Goal: Use online tool/utility: Utilize a website feature to perform a specific function

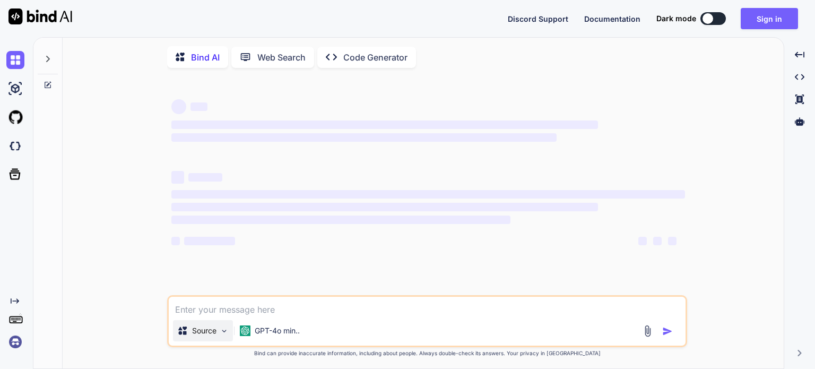
click at [221, 335] on img at bounding box center [224, 330] width 9 height 9
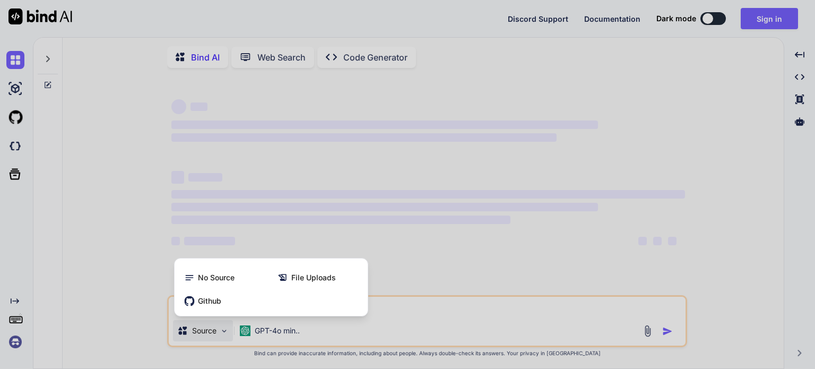
click at [298, 333] on div at bounding box center [407, 184] width 815 height 369
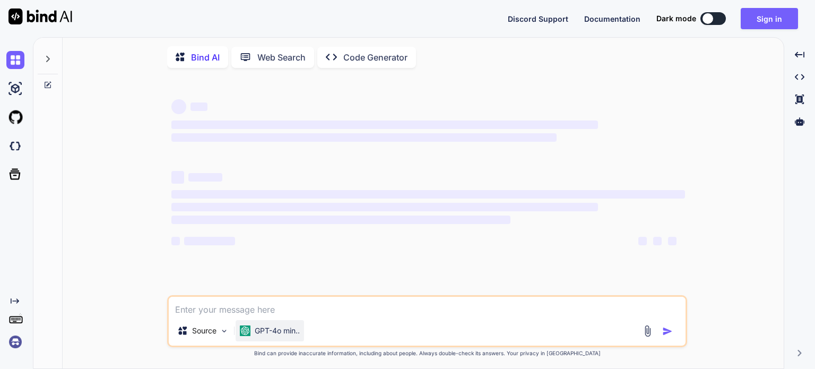
click at [293, 332] on p "GPT-4o min.." at bounding box center [277, 330] width 45 height 11
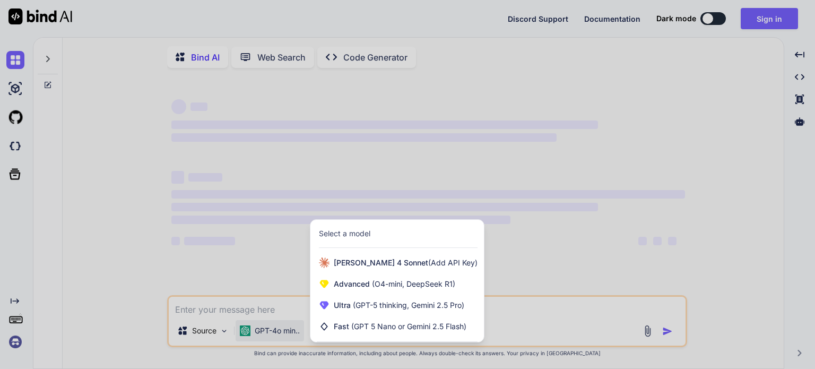
type textarea "x"
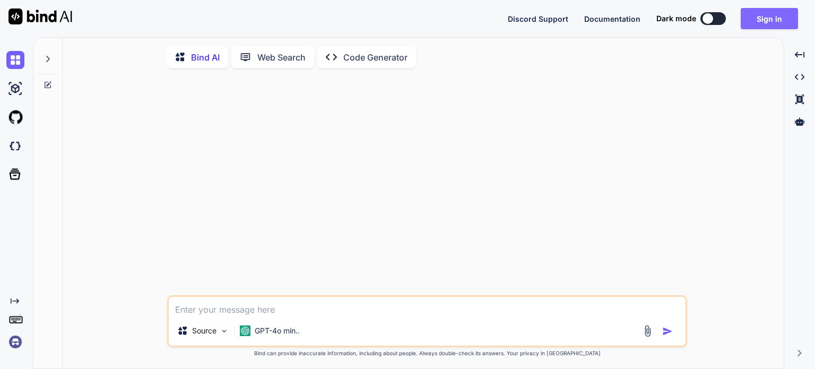
click at [772, 16] on button "Sign in" at bounding box center [768, 18] width 57 height 21
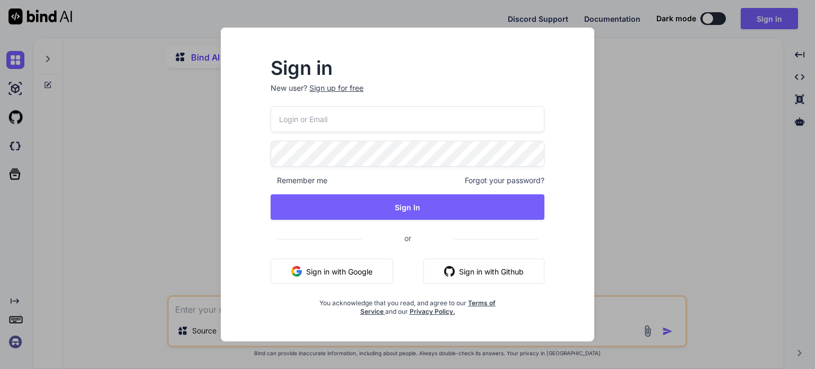
type textarea "x"
click at [309, 118] on input "email" at bounding box center [408, 119] width 274 height 26
paste input "lazadaprocreatebrushthailand-1@berrymail.cc"
type input "lazadaprocreatebrushthailand-1@berrymail.cc"
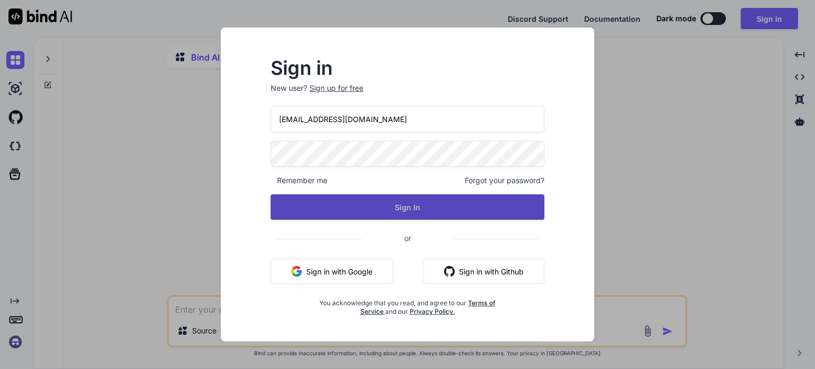
click at [421, 208] on button "Sign In" at bounding box center [408, 206] width 274 height 25
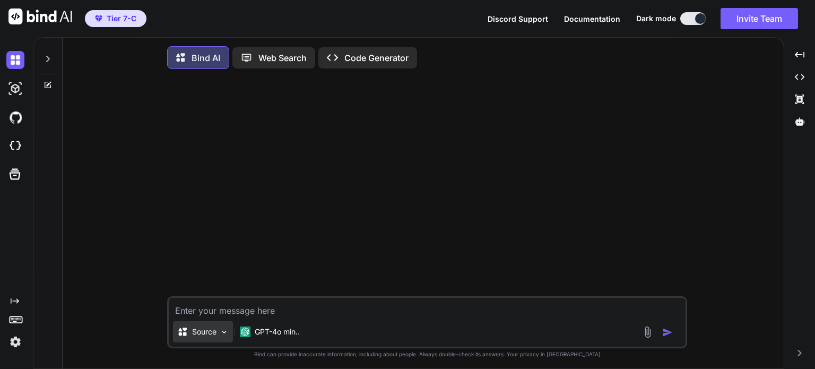
click at [225, 335] on img at bounding box center [224, 331] width 9 height 9
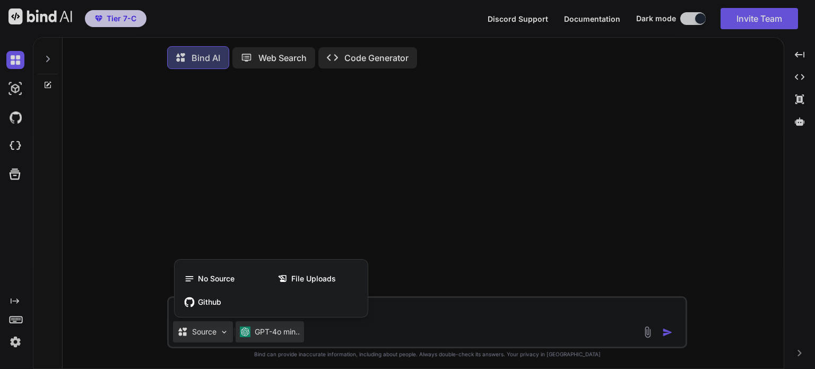
click at [292, 333] on div at bounding box center [407, 184] width 815 height 369
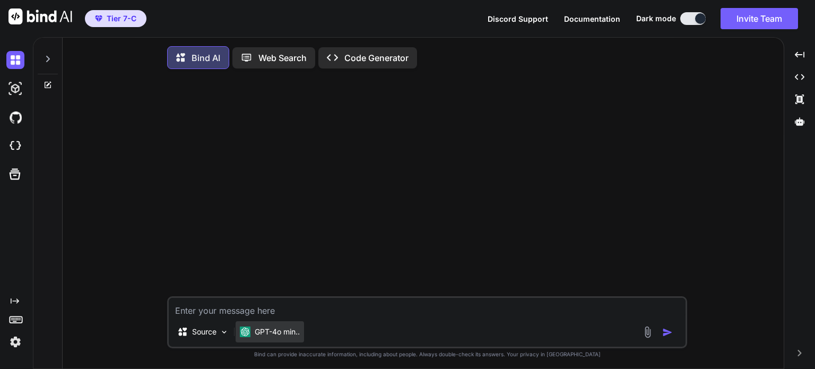
click at [292, 333] on p "GPT-4o min.." at bounding box center [277, 331] width 45 height 11
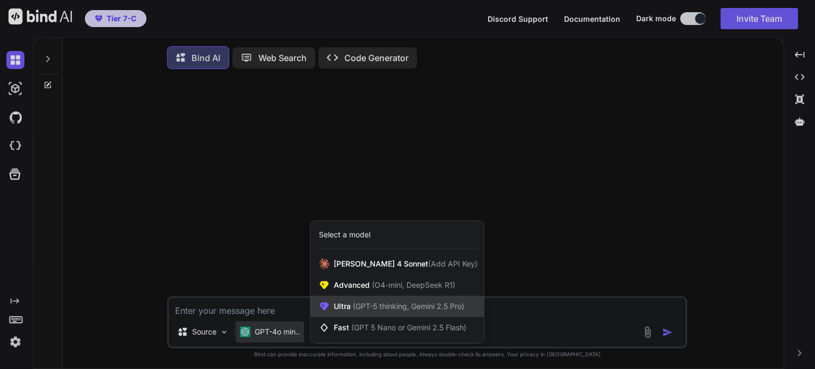
click at [411, 306] on span "(GPT-5 thinking, Gemini 2.5 Pro)" at bounding box center [408, 305] width 114 height 9
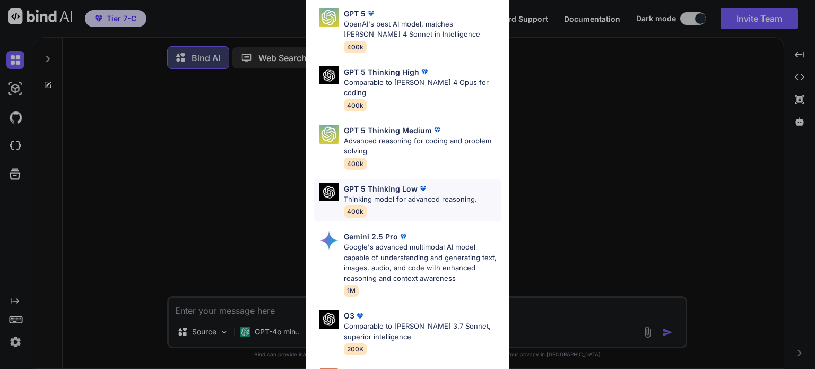
scroll to position [11, 0]
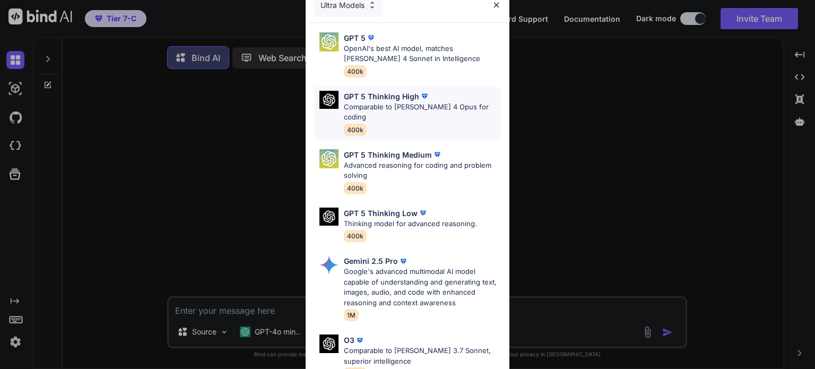
click at [411, 97] on p "GPT 5 Thinking High" at bounding box center [381, 96] width 75 height 11
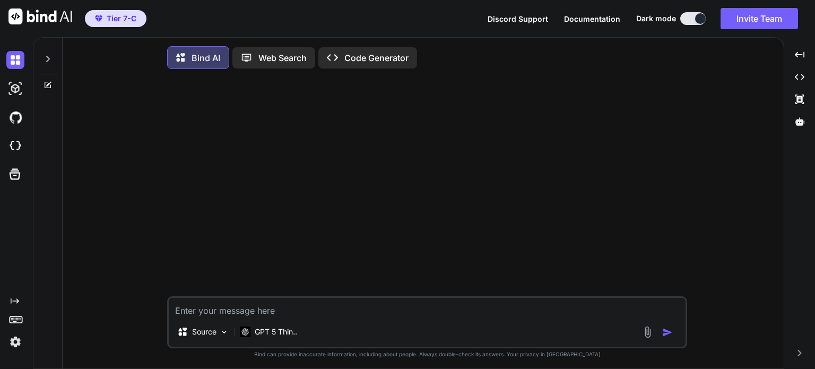
click at [325, 315] on textarea at bounding box center [427, 307] width 517 height 19
click at [277, 56] on p "Web Search" at bounding box center [282, 57] width 48 height 13
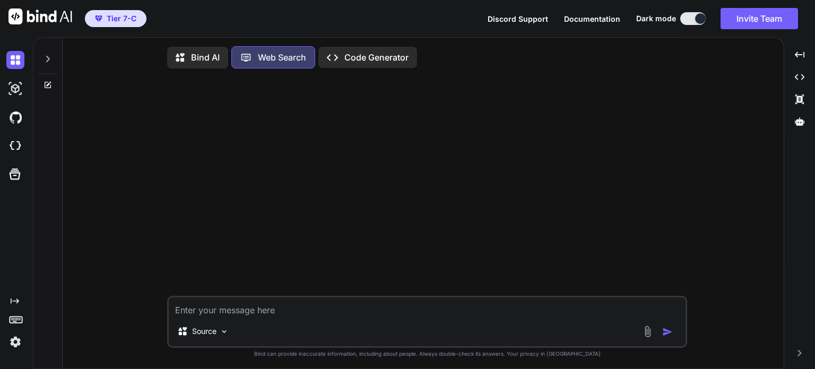
scroll to position [4, 0]
click at [201, 50] on p "Bind AI" at bounding box center [205, 55] width 29 height 13
